Goal: Task Accomplishment & Management: Manage account settings

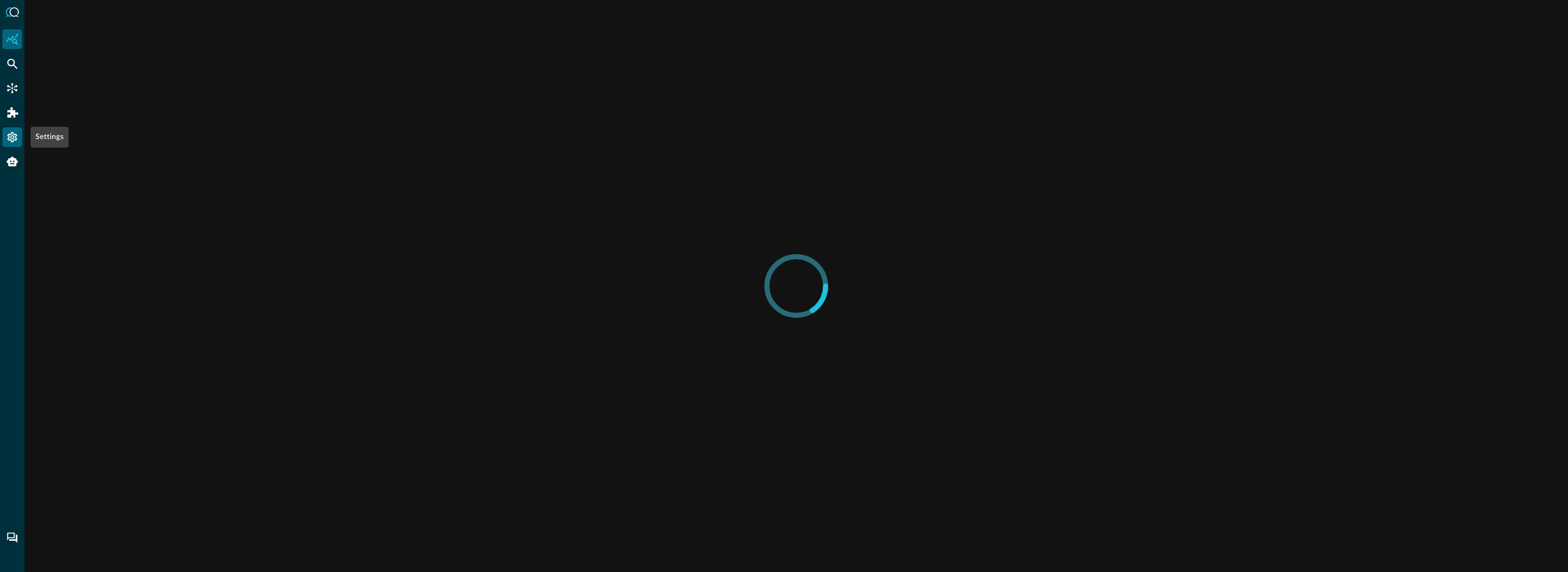
click at [13, 143] on icon "Settings" at bounding box center [13, 137] width 13 height 13
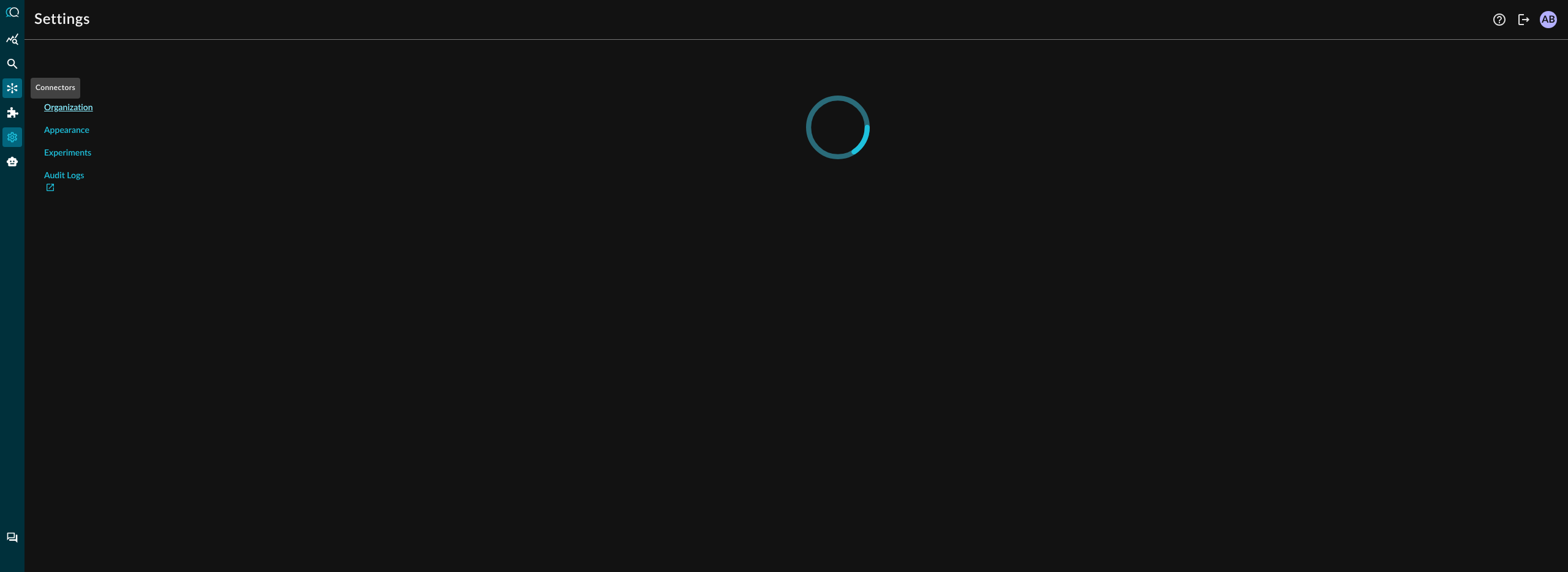
click at [10, 89] on icon "Connectors" at bounding box center [13, 88] width 13 height 13
